Goal: Task Accomplishment & Management: Complete application form

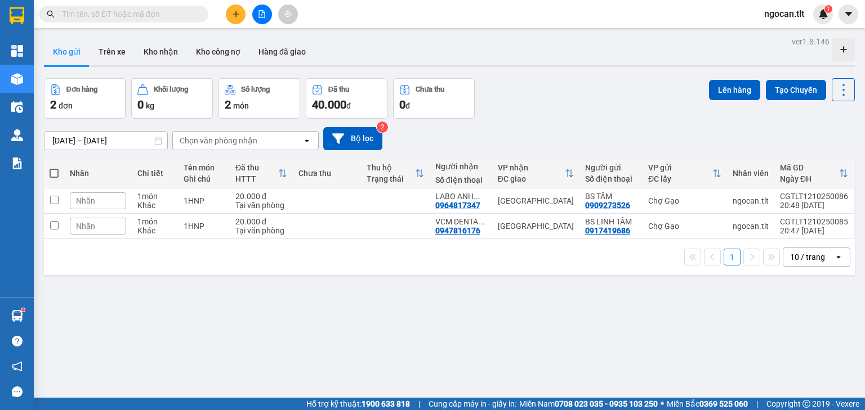
click at [125, 14] on input "text" at bounding box center [128, 14] width 133 height 12
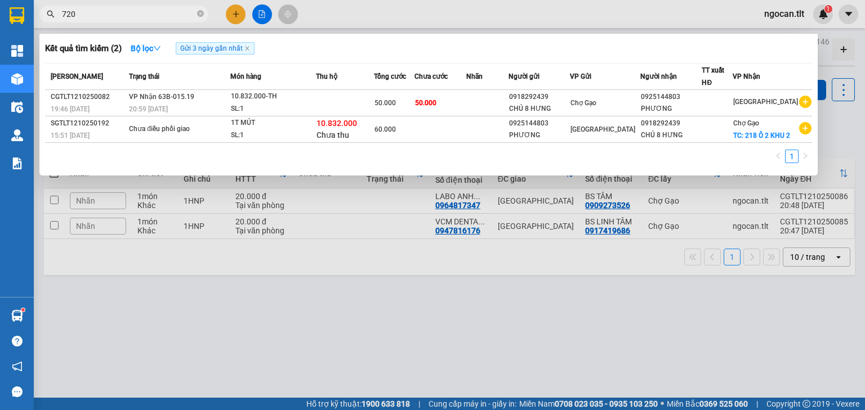
type input "720"
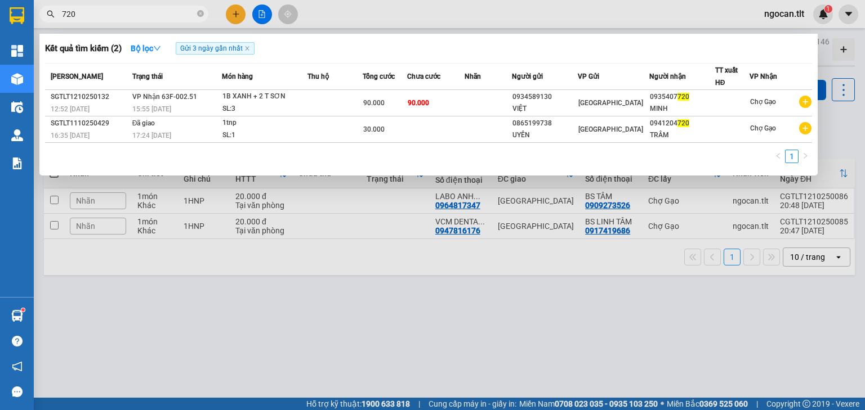
click at [345, 272] on div at bounding box center [432, 205] width 865 height 410
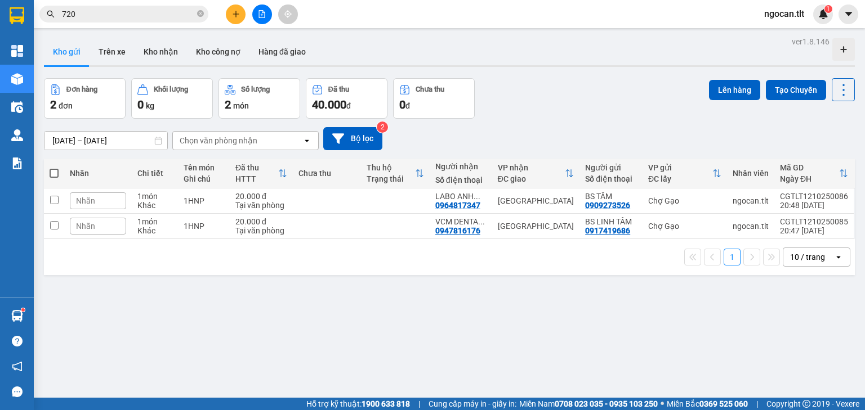
click at [267, 9] on button at bounding box center [262, 15] width 20 height 20
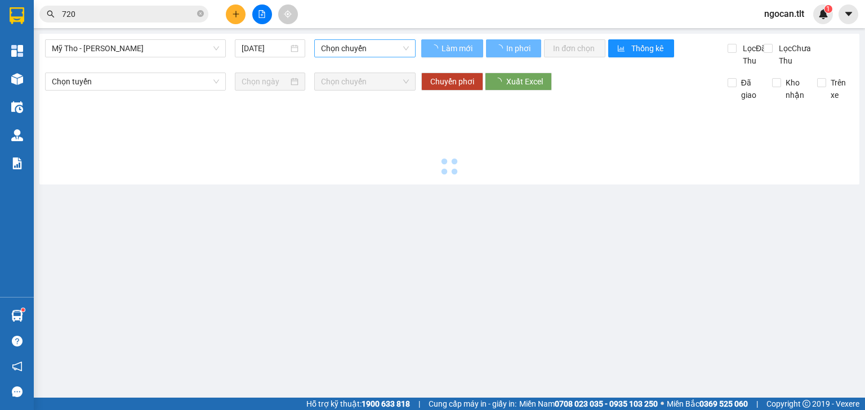
click at [332, 55] on span "Chọn chuyến" at bounding box center [365, 48] width 88 height 17
type input "[DATE]"
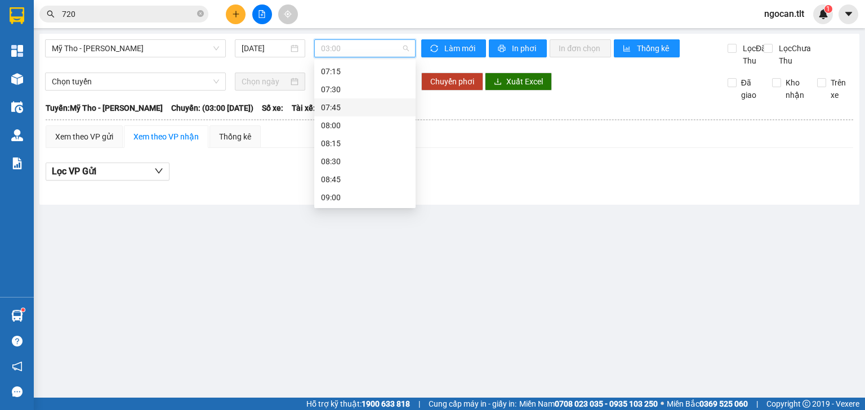
scroll to position [227, 0]
click at [386, 164] on div "07:00 - 63H-6652" at bounding box center [365, 168] width 88 height 12
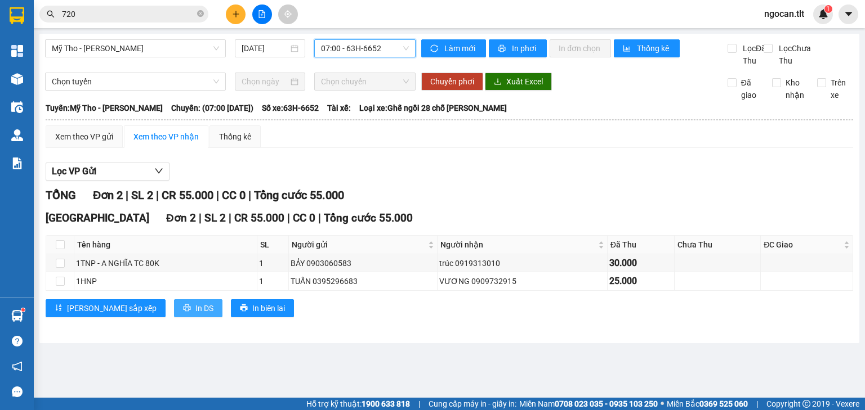
click at [174, 318] on button "In DS" at bounding box center [198, 309] width 48 height 18
click at [251, 20] on div at bounding box center [262, 15] width 84 height 20
click at [235, 25] on div "Kết quả tìm kiếm ( 2 ) Bộ lọc Gửi 3 ngày gần nhất Mã ĐH Trạng thái Món hàng Thu…" at bounding box center [432, 14] width 865 height 28
click at [239, 7] on button at bounding box center [236, 15] width 20 height 20
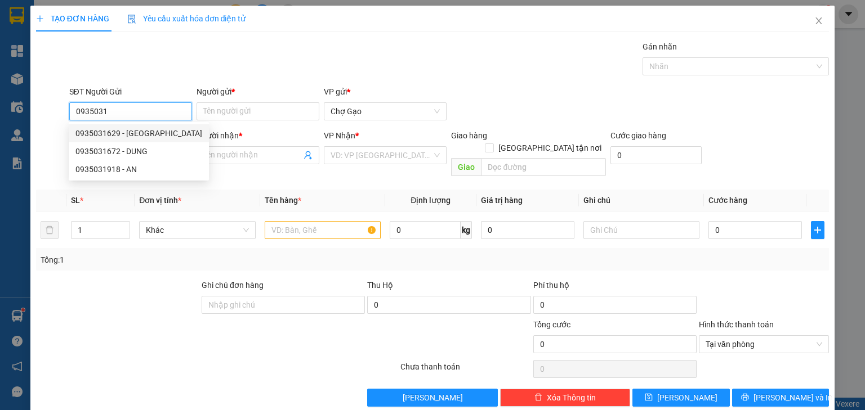
click at [124, 140] on div "0935031629 - [GEOGRAPHIC_DATA]" at bounding box center [139, 133] width 140 height 18
type input "0935031629"
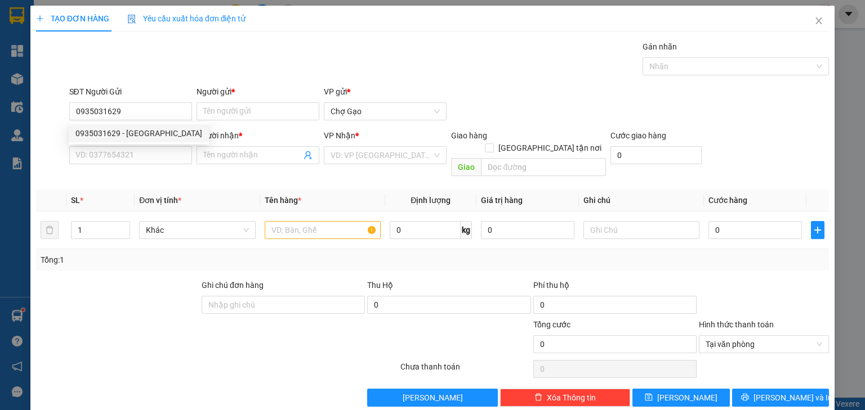
click at [220, 123] on div "Người gửi * Tên người gửi" at bounding box center [257, 105] width 123 height 39
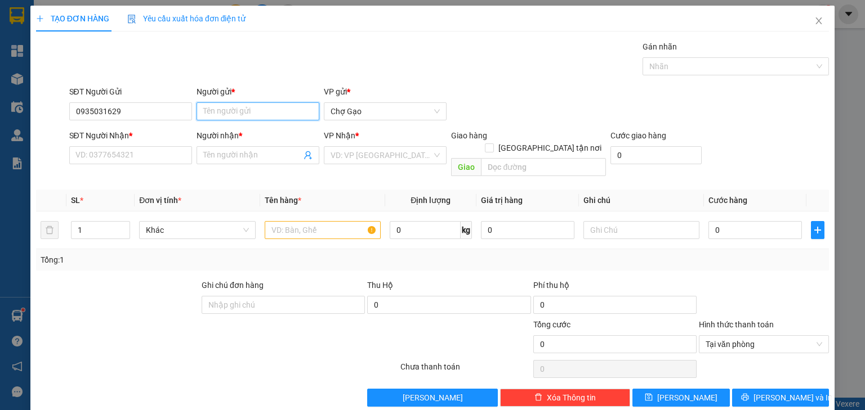
click at [235, 117] on input "Người gửi *" at bounding box center [257, 111] width 123 height 18
type input "HÀ"
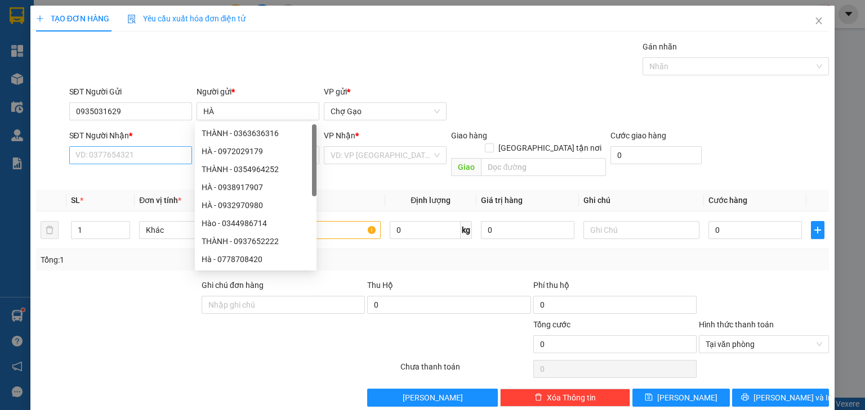
drag, startPoint x: 118, startPoint y: 140, endPoint x: 117, endPoint y: 149, distance: 9.1
click at [117, 149] on div "SĐT Người Nhận * VD: 0377654321" at bounding box center [130, 148] width 123 height 39
click at [118, 149] on input "SĐT Người Nhận *" at bounding box center [130, 155] width 123 height 18
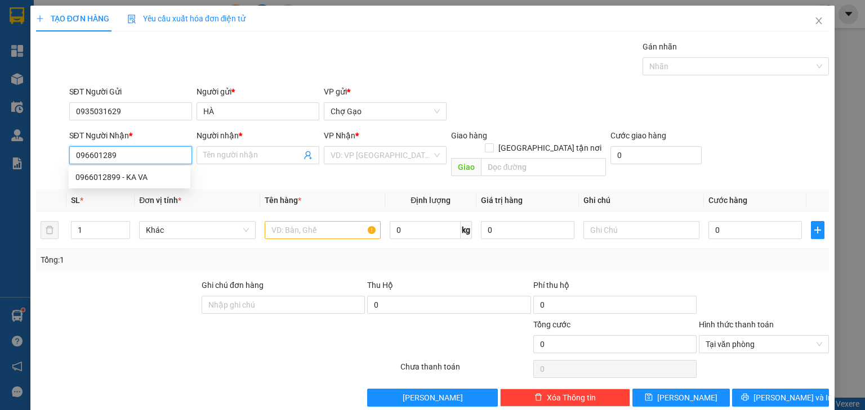
type input "0966012899"
click at [147, 160] on input "0966012899" at bounding box center [130, 155] width 123 height 18
click at [147, 176] on div "0966012899 - KA VA" at bounding box center [129, 177] width 108 height 12
type input "KA VA"
type input "0966012899"
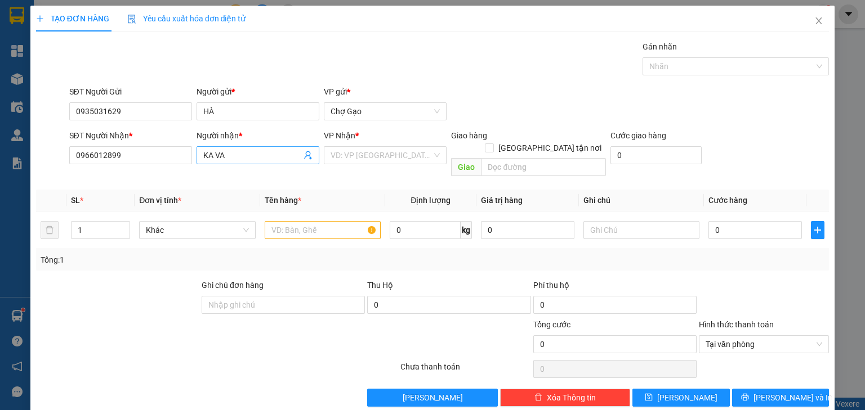
click at [304, 156] on icon "user-add" at bounding box center [307, 155] width 9 height 9
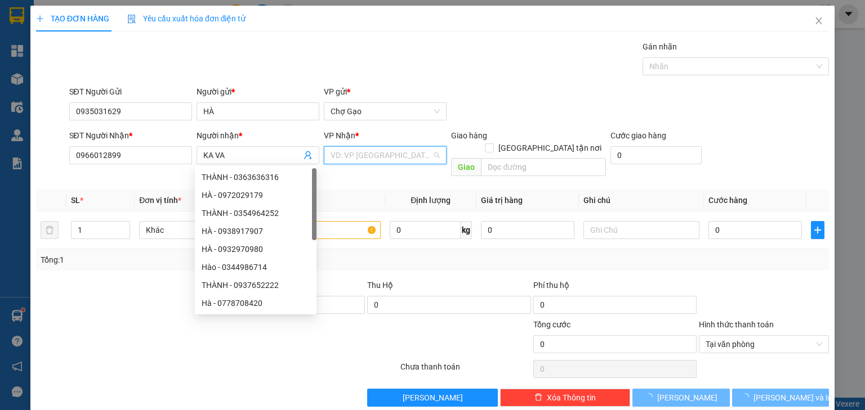
click at [350, 154] on input "search" at bounding box center [380, 155] width 101 height 17
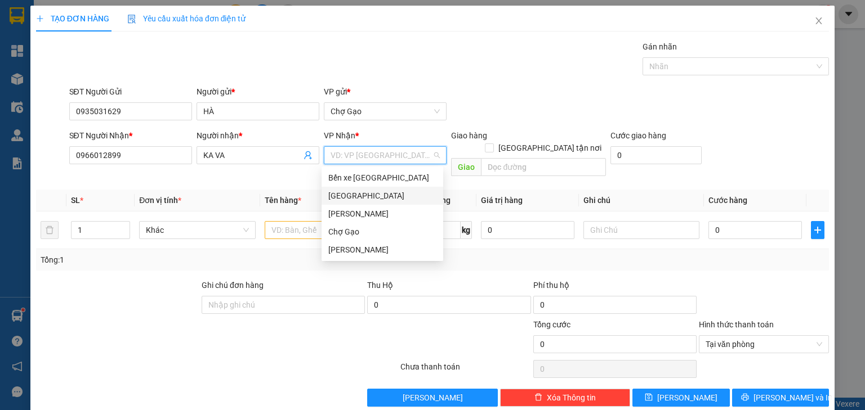
click at [341, 192] on div "[GEOGRAPHIC_DATA]" at bounding box center [382, 196] width 108 height 12
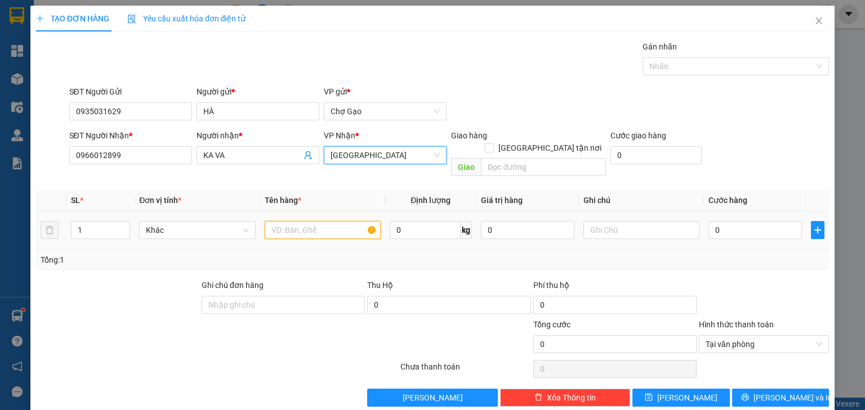
click at [310, 224] on input "text" at bounding box center [323, 230] width 116 height 18
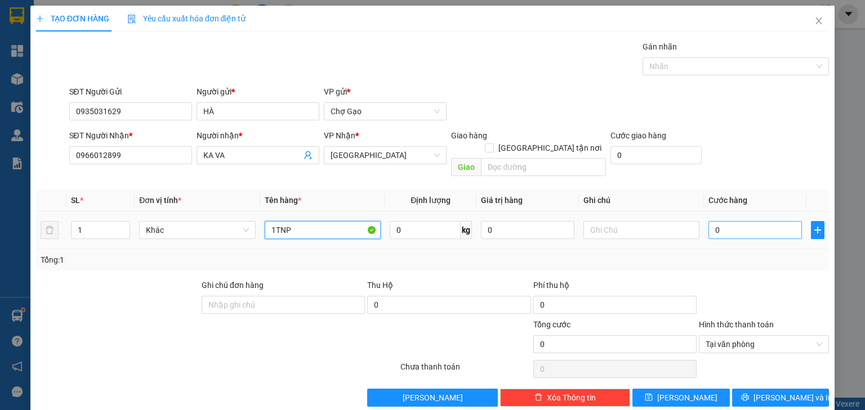
type input "1TNP"
click at [757, 221] on input "0" at bounding box center [754, 230] width 93 height 18
type input "3"
type input "30"
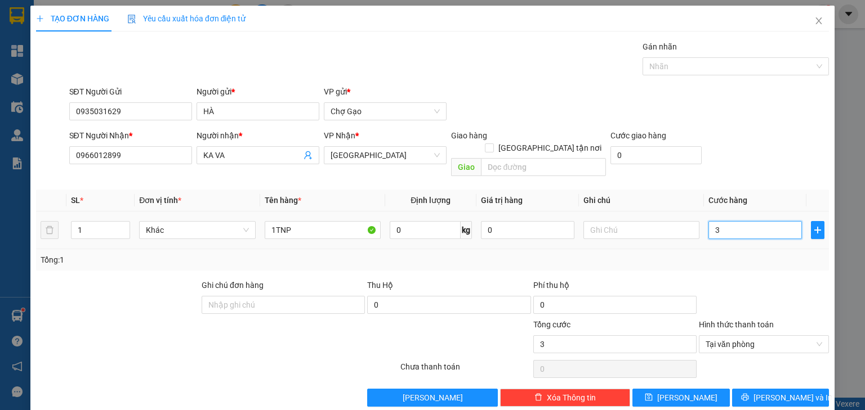
type input "30"
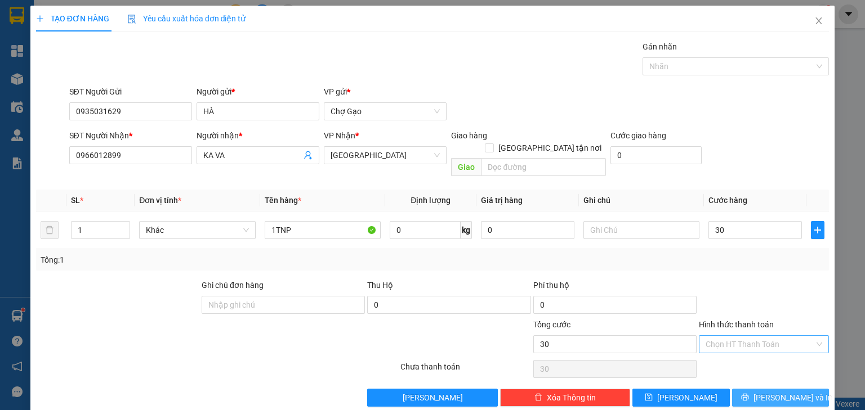
type input "30.000"
click at [788, 392] on span "[PERSON_NAME] và In" at bounding box center [792, 398] width 79 height 12
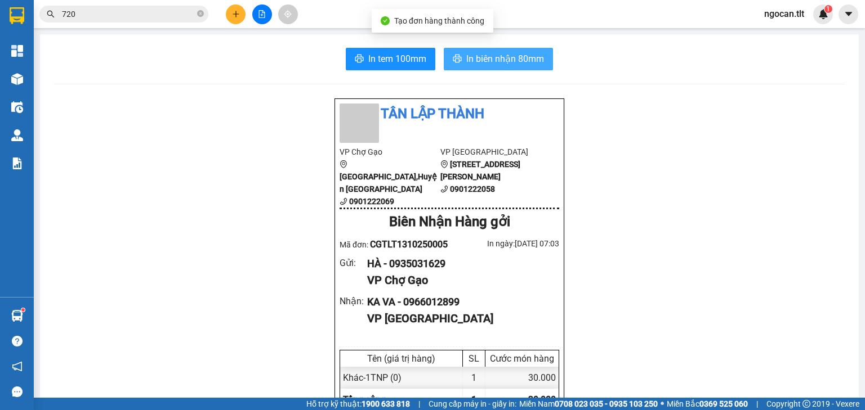
click at [497, 52] on span "In biên nhận 80mm" at bounding box center [505, 59] width 78 height 14
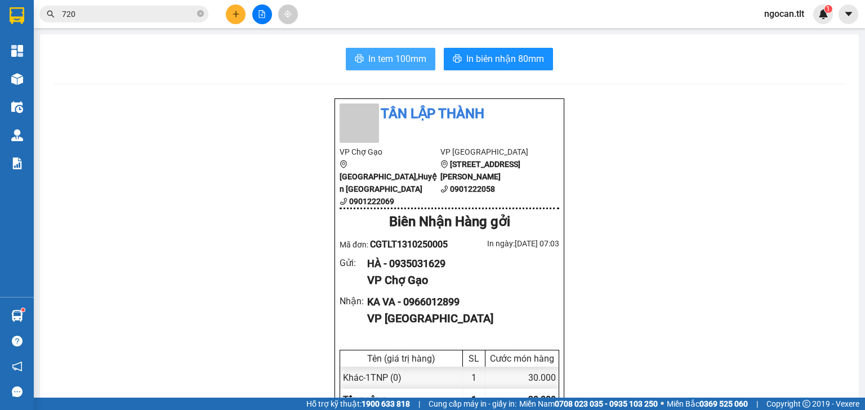
drag, startPoint x: 374, startPoint y: 46, endPoint x: 379, endPoint y: 56, distance: 10.6
click at [381, 58] on span "In tem 100mm" at bounding box center [397, 59] width 58 height 14
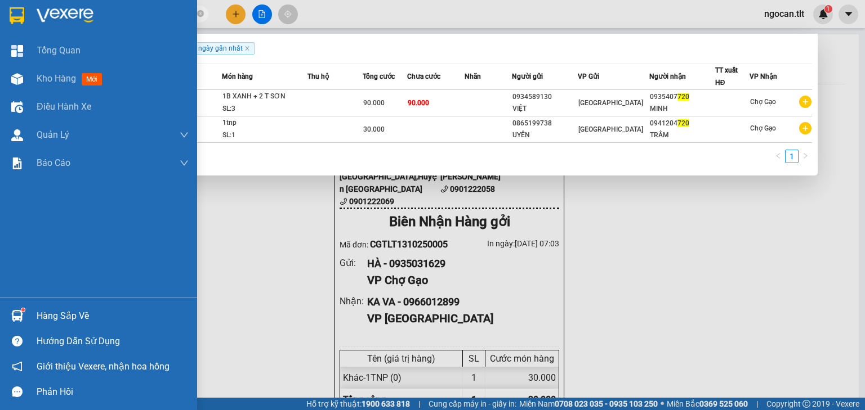
drag, startPoint x: 91, startPoint y: 17, endPoint x: 18, endPoint y: 16, distance: 72.6
click at [18, 16] on section "Kết quả tìm kiếm ( 2 ) Bộ lọc Gửi 3 ngày gần nhất Mã ĐH Trạng thái Món hàng Thu…" at bounding box center [432, 205] width 865 height 410
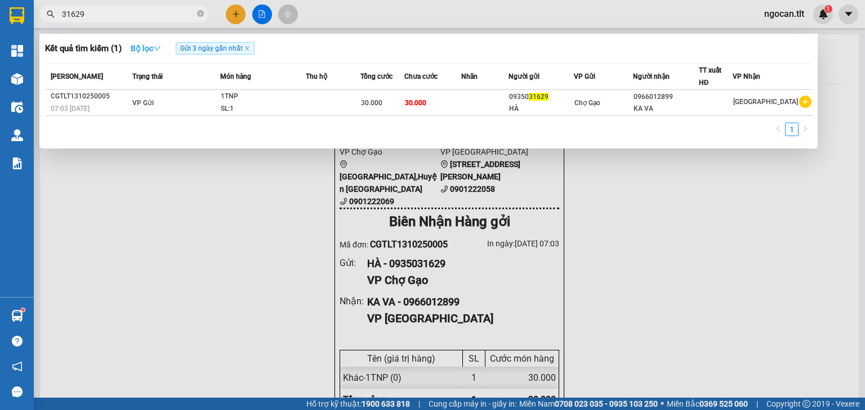
type input "31629"
click at [133, 47] on strong "Bộ lọc" at bounding box center [146, 48] width 30 height 9
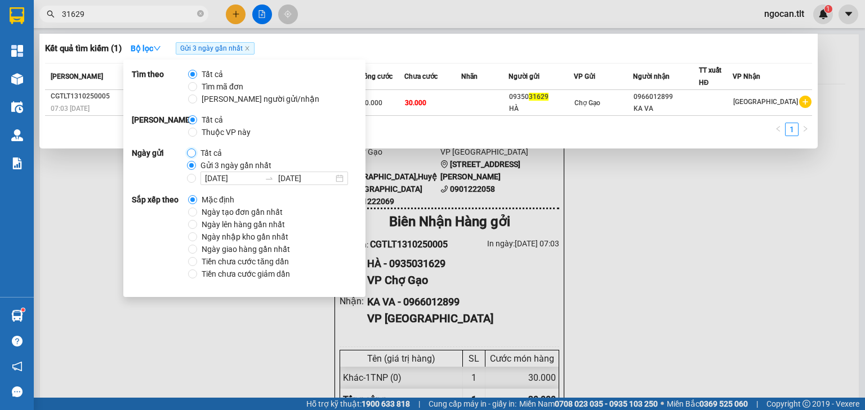
drag, startPoint x: 189, startPoint y: 151, endPoint x: 210, endPoint y: 125, distance: 34.0
click at [189, 151] on input "Tất cả" at bounding box center [191, 153] width 9 height 9
radio input "true"
radio input "false"
